Goal: Task Accomplishment & Management: Use online tool/utility

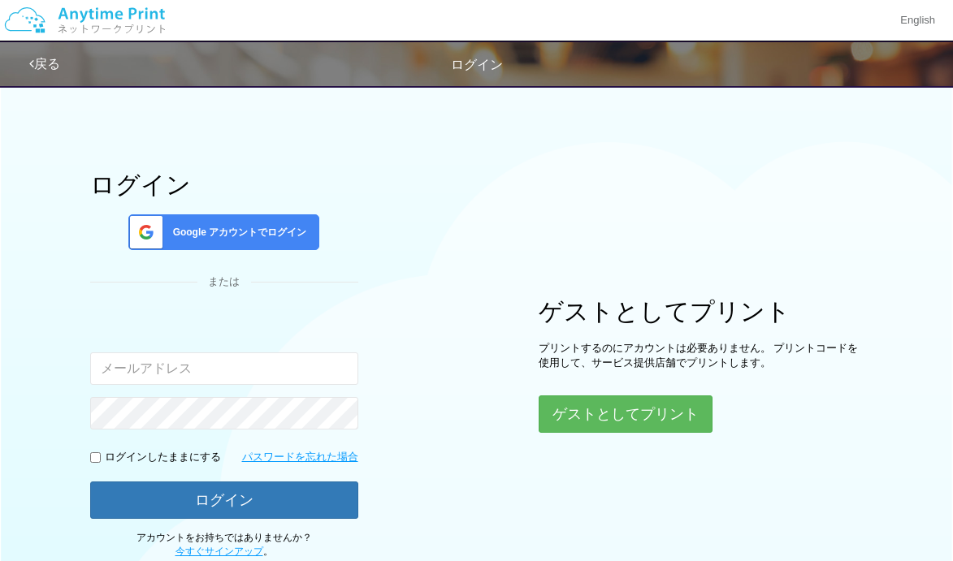
click at [135, 138] on div "ログイン Google アカウントでログイン または 入力されたメールアドレスまたはパスワードが正しくありません。 ログインしたままにする パスワードを忘れた…" at bounding box center [476, 317] width 953 height 483
click at [225, 231] on span "Google アカウントでログイン" at bounding box center [237, 233] width 141 height 14
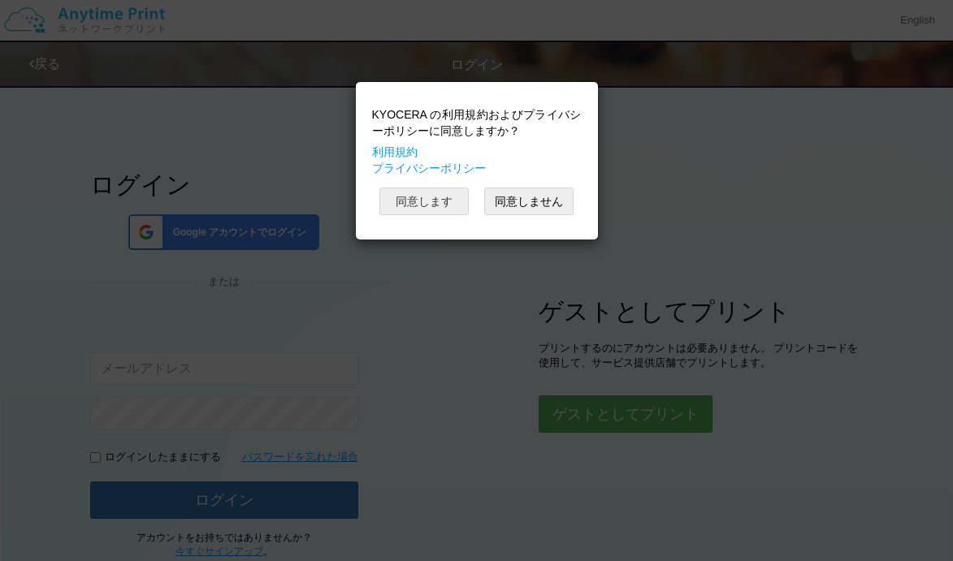
click at [449, 200] on button "同意します" at bounding box center [423, 202] width 89 height 28
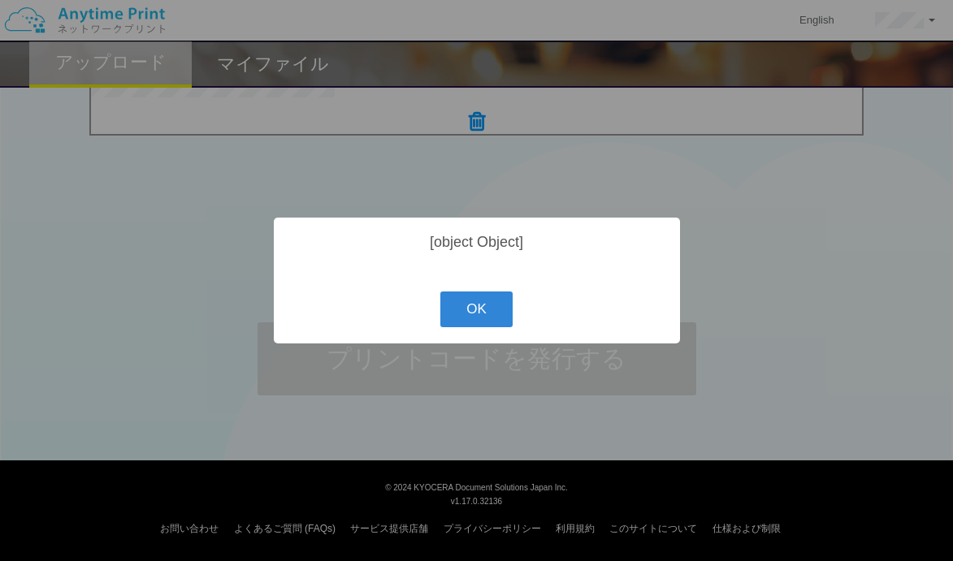
scroll to position [609, 0]
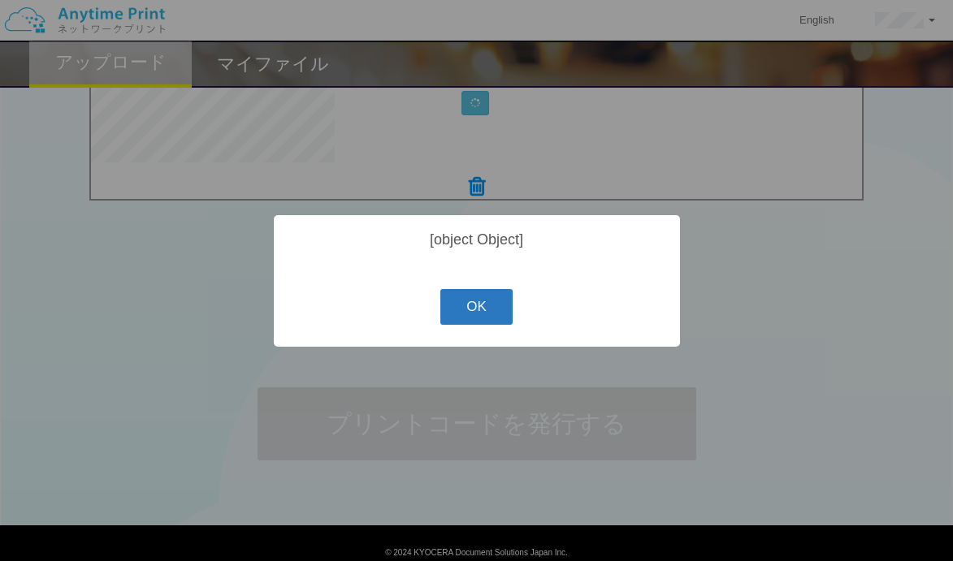
click at [495, 310] on button "OK" at bounding box center [476, 307] width 72 height 36
click at [463, 320] on button "OK" at bounding box center [476, 307] width 72 height 36
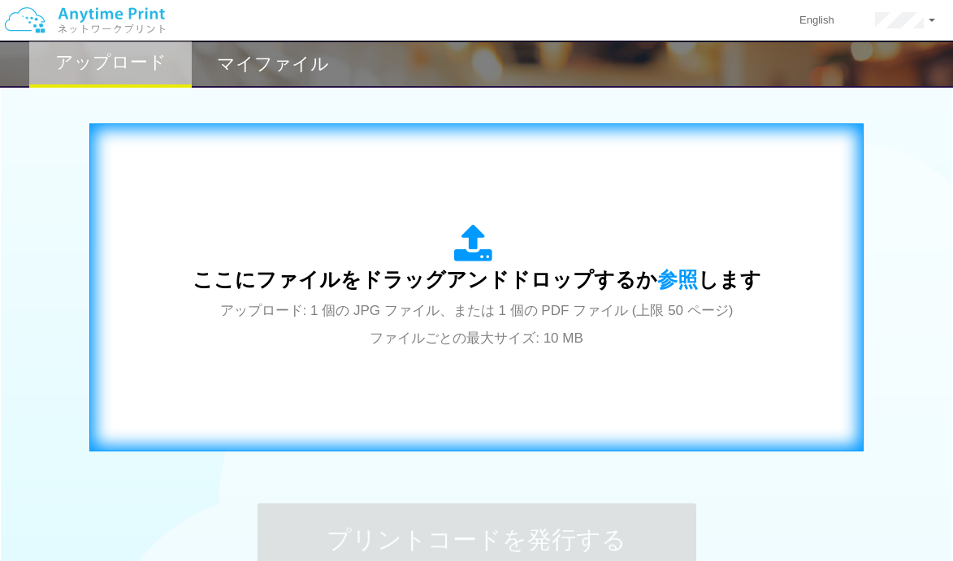
scroll to position [487, 0]
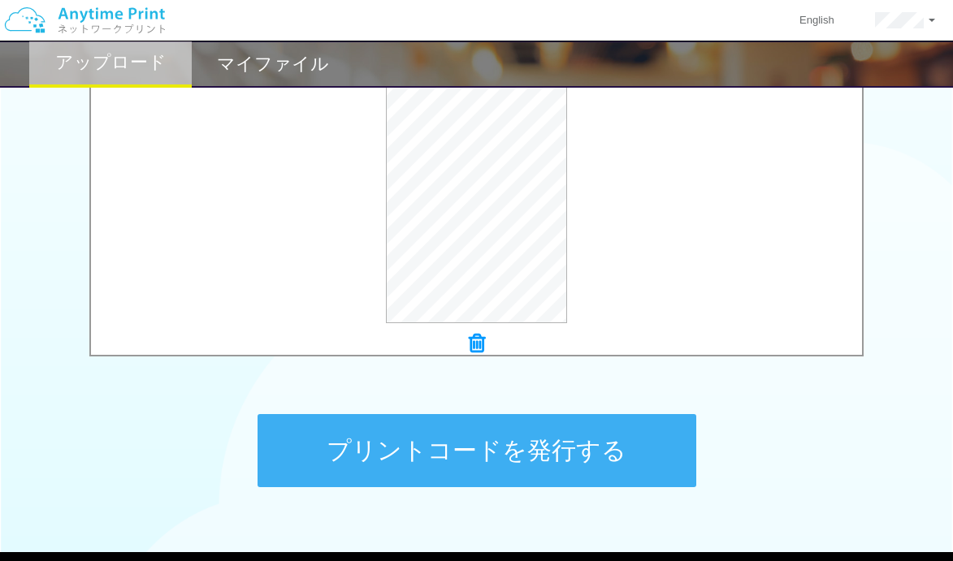
scroll to position [659, 0]
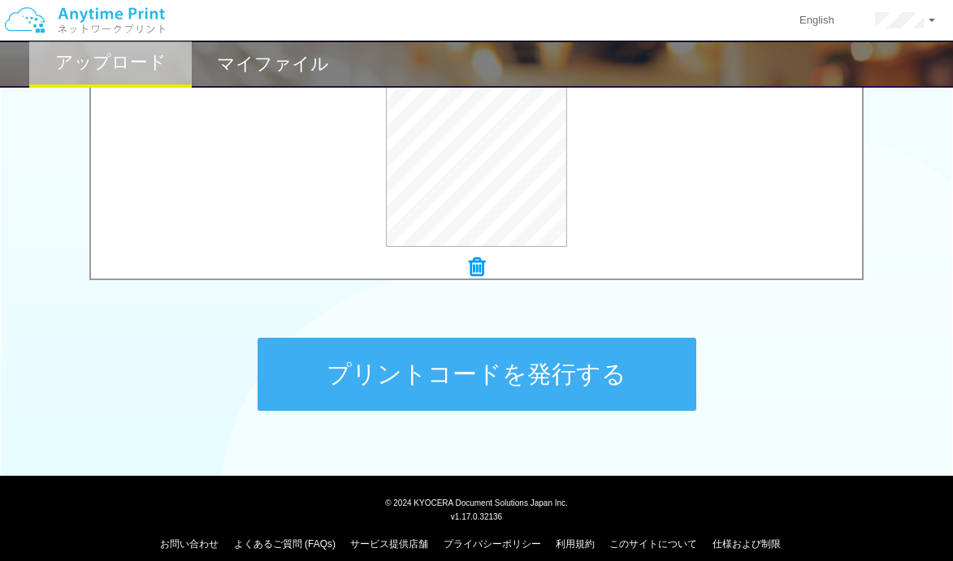
click at [528, 365] on button "プリントコードを発行する" at bounding box center [477, 374] width 439 height 73
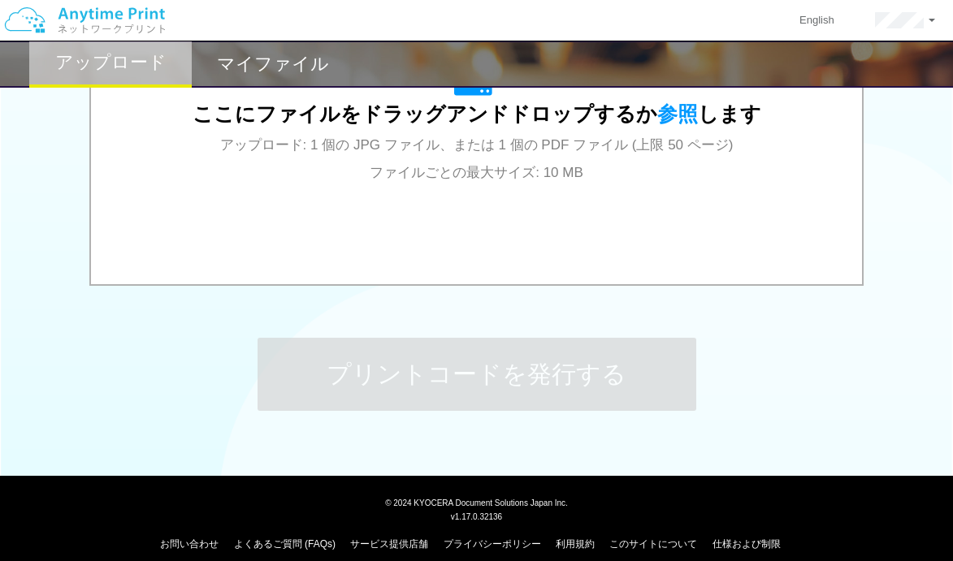
scroll to position [0, 0]
